Goal: Task Accomplishment & Management: Manage account settings

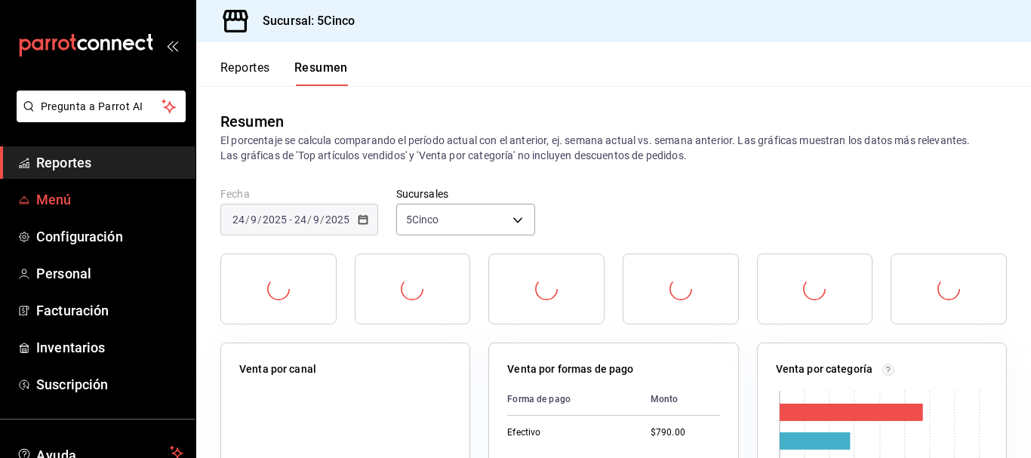
click at [92, 205] on span "Menú" at bounding box center [109, 199] width 147 height 20
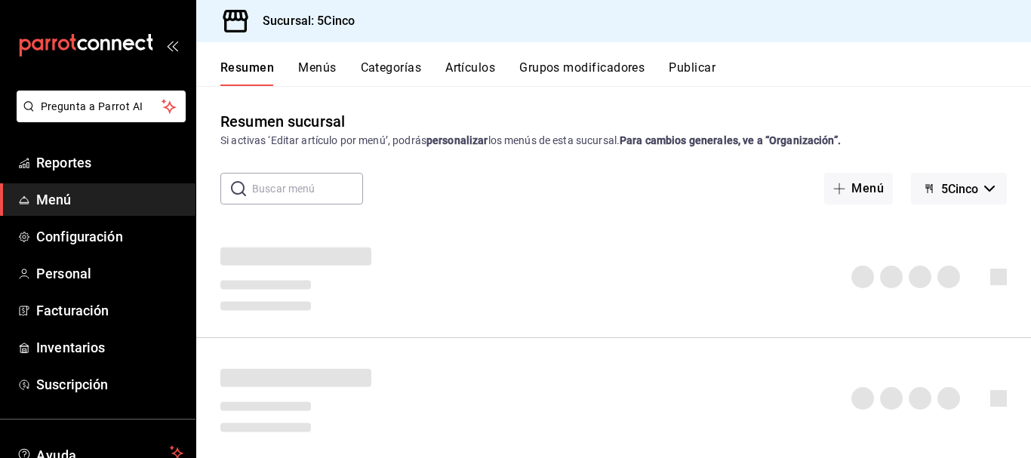
click at [469, 65] on button "Artículos" at bounding box center [470, 73] width 50 height 26
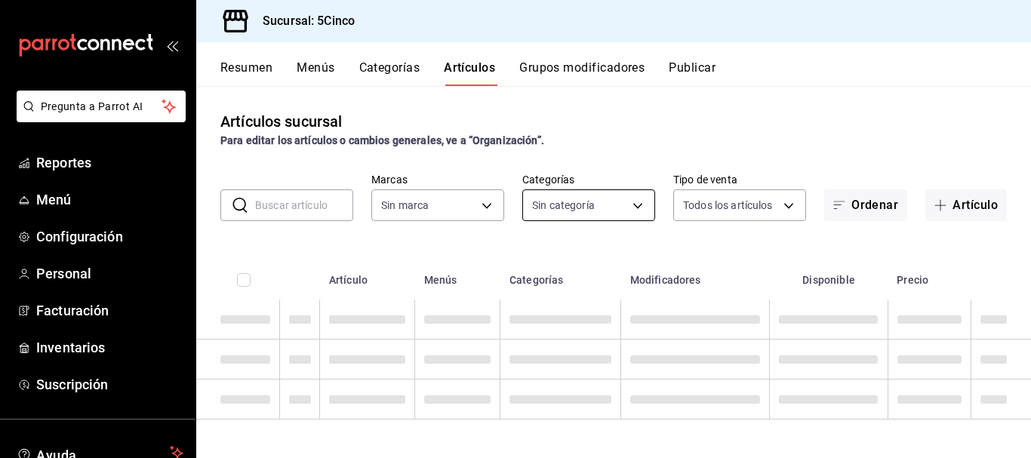
type input "8f35f587-e462-420b-a761-ee9f60806f21"
click at [577, 213] on body "Pregunta a Parrot AI Reportes Menú Configuración Personal Facturación Inventari…" at bounding box center [515, 229] width 1031 height 458
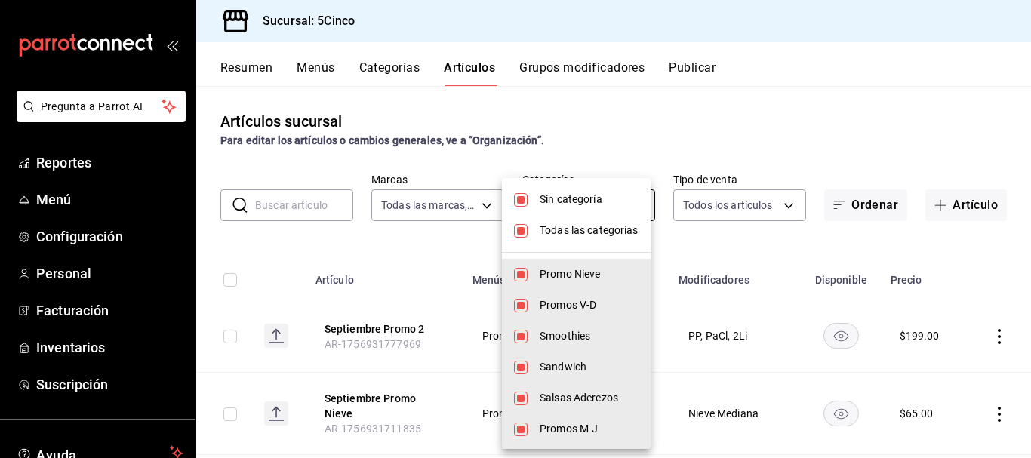
type input "46ded28d-c232-4de3-ae2a-5f55cd3dd250,c1ac402c-f3d0-463d-9a97-cfde7c406cde,d6bdd…"
click at [529, 201] on li "Sin categoría" at bounding box center [576, 199] width 149 height 31
checkbox input "false"
click at [531, 229] on li "Todas las categorías" at bounding box center [576, 230] width 149 height 31
checkbox input "false"
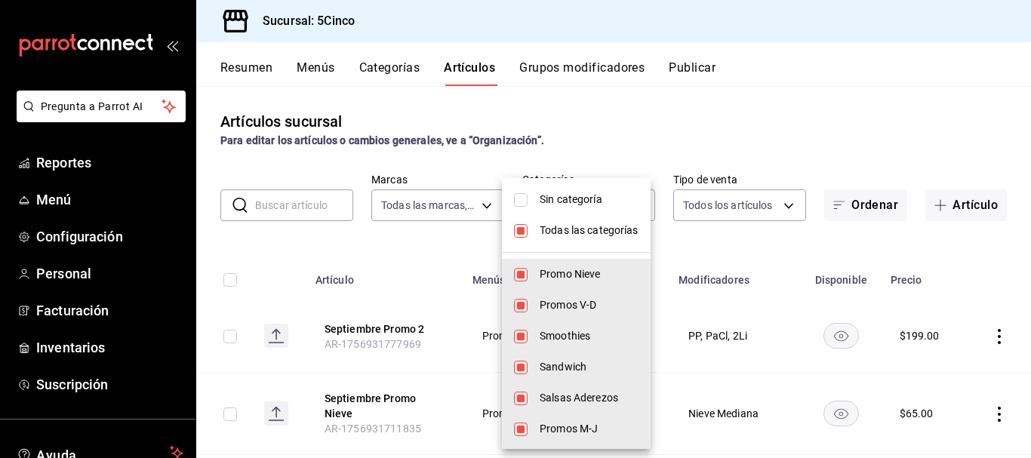
checkbox input "false"
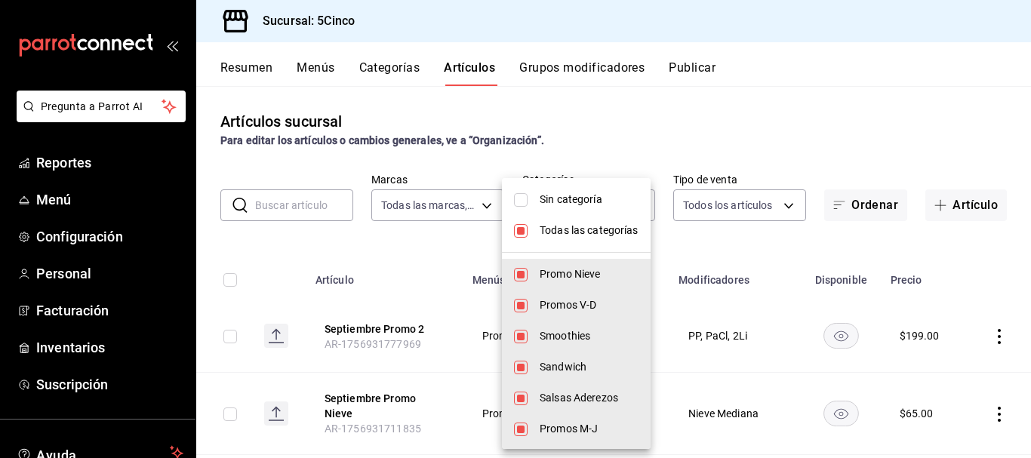
checkbox input "false"
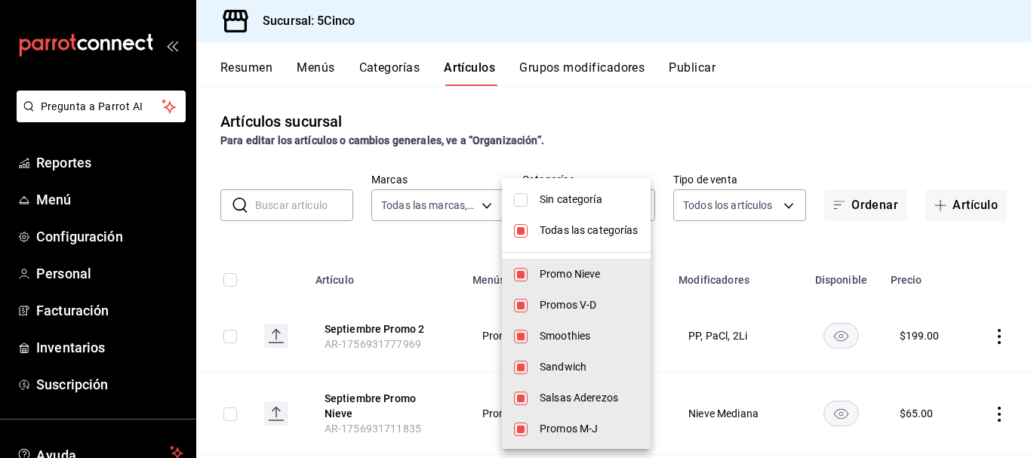
checkbox input "false"
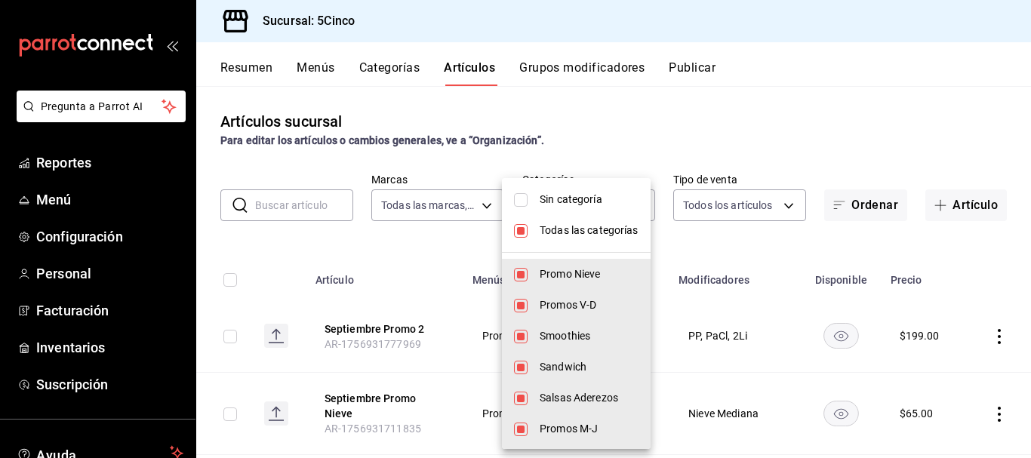
checkbox input "false"
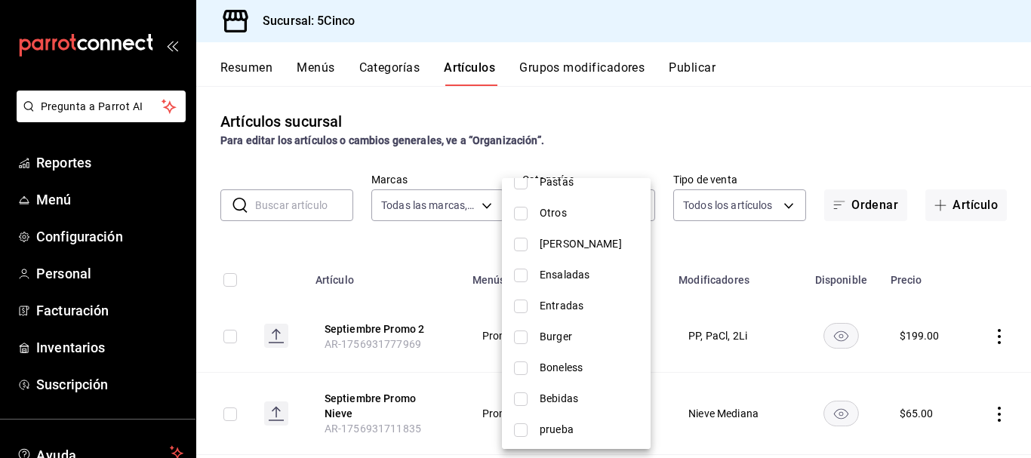
scroll to position [311, 0]
click at [527, 276] on input "checkbox" at bounding box center [521, 273] width 14 height 14
checkbox input "true"
type input "c113b4ec-1d31-4bb0-ae8f-bfe53359d535"
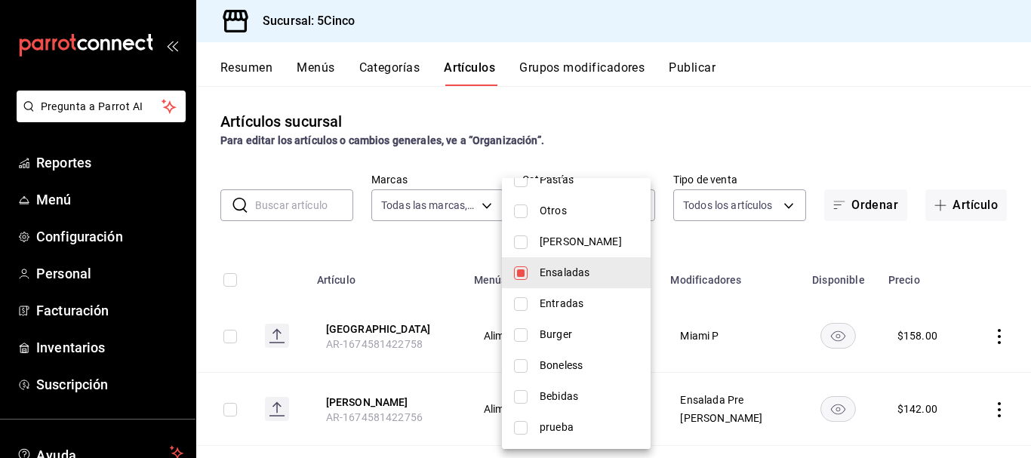
click at [750, 146] on div at bounding box center [515, 229] width 1031 height 458
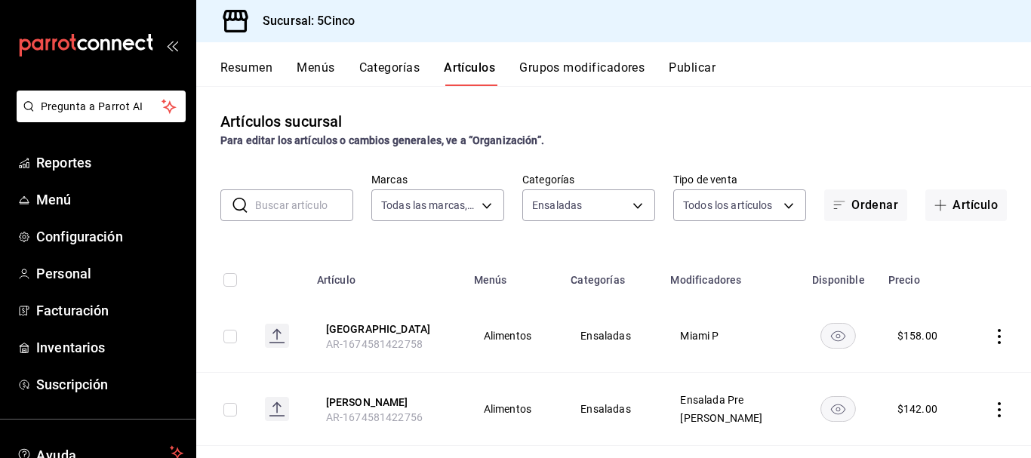
click at [821, 336] on rect "availability-product" at bounding box center [838, 335] width 35 height 25
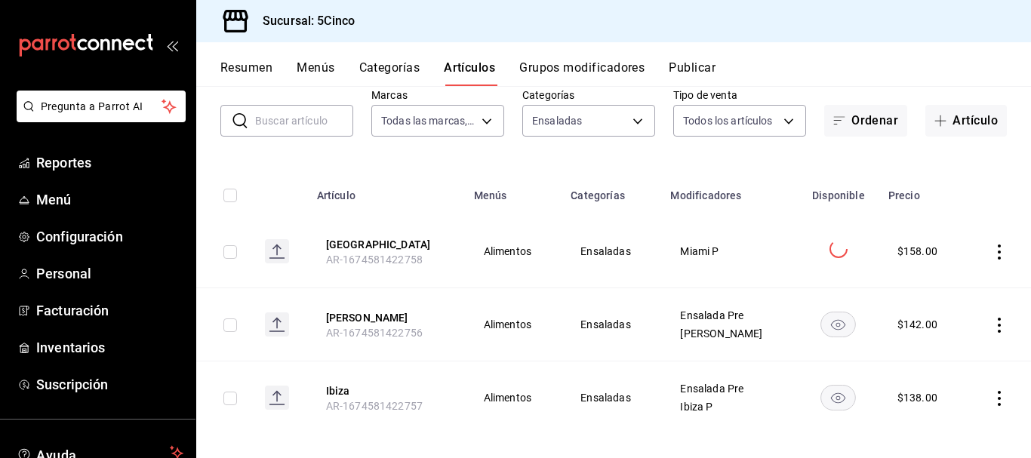
scroll to position [97, 0]
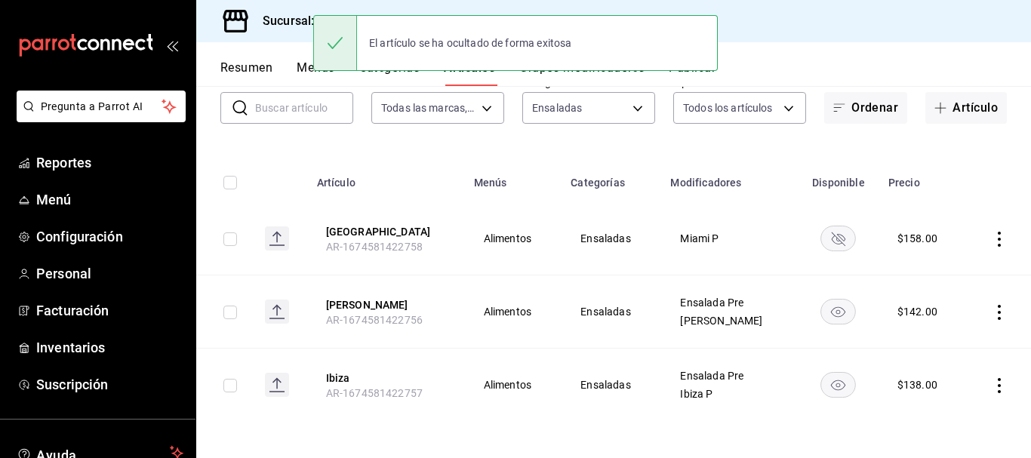
click at [821, 313] on rect "availability-product" at bounding box center [838, 311] width 35 height 25
click at [827, 389] on rect "availability-product" at bounding box center [838, 384] width 35 height 25
click at [817, 437] on div "Artículos sucursal Para editar los artículos o cambios generales, ve a “Organiz…" at bounding box center [613, 271] width 835 height 371
